Goal: Find specific page/section: Find specific page/section

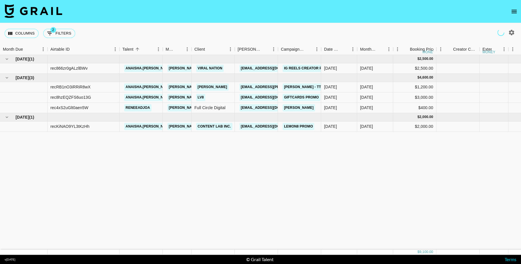
click at [514, 16] on button "open drawer" at bounding box center [515, 12] width 12 height 12
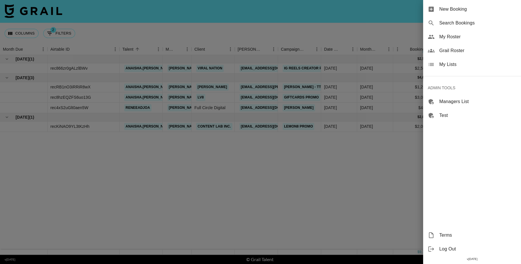
click at [452, 49] on span "Grail Roster" at bounding box center [477, 50] width 77 height 7
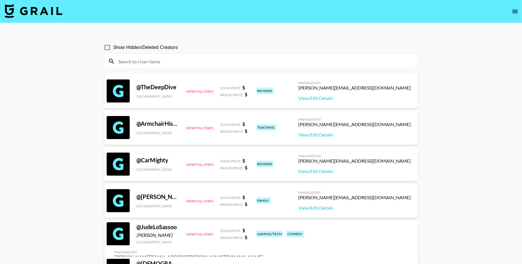
click at [164, 59] on input at bounding box center [264, 61] width 299 height 9
paste input "iambriancoro"
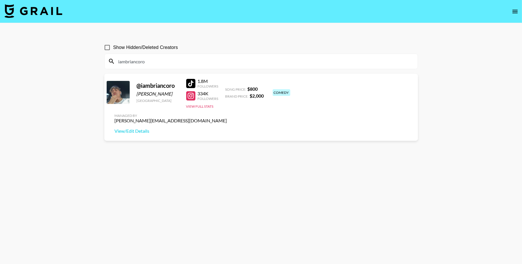
click at [155, 61] on input "iambriancoro" at bounding box center [264, 61] width 299 height 9
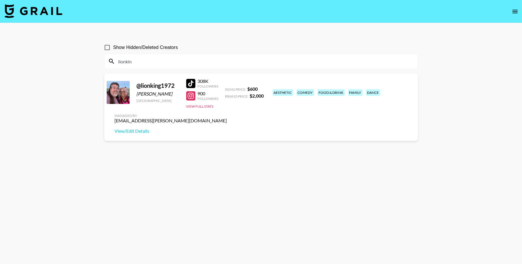
click at [152, 61] on input "lionkin" at bounding box center [264, 61] width 299 height 9
paste input "Donita_p"
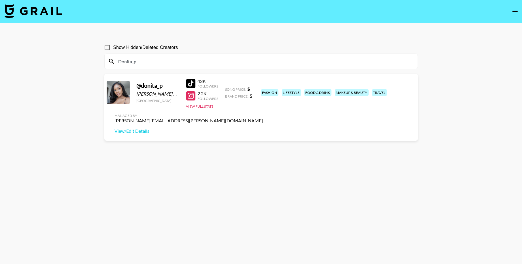
type input "Donita_p"
click at [219, 54] on div "Donita_p" at bounding box center [261, 61] width 313 height 15
click at [214, 59] on input "Donita_p" at bounding box center [264, 61] width 299 height 9
